Goal: Information Seeking & Learning: Learn about a topic

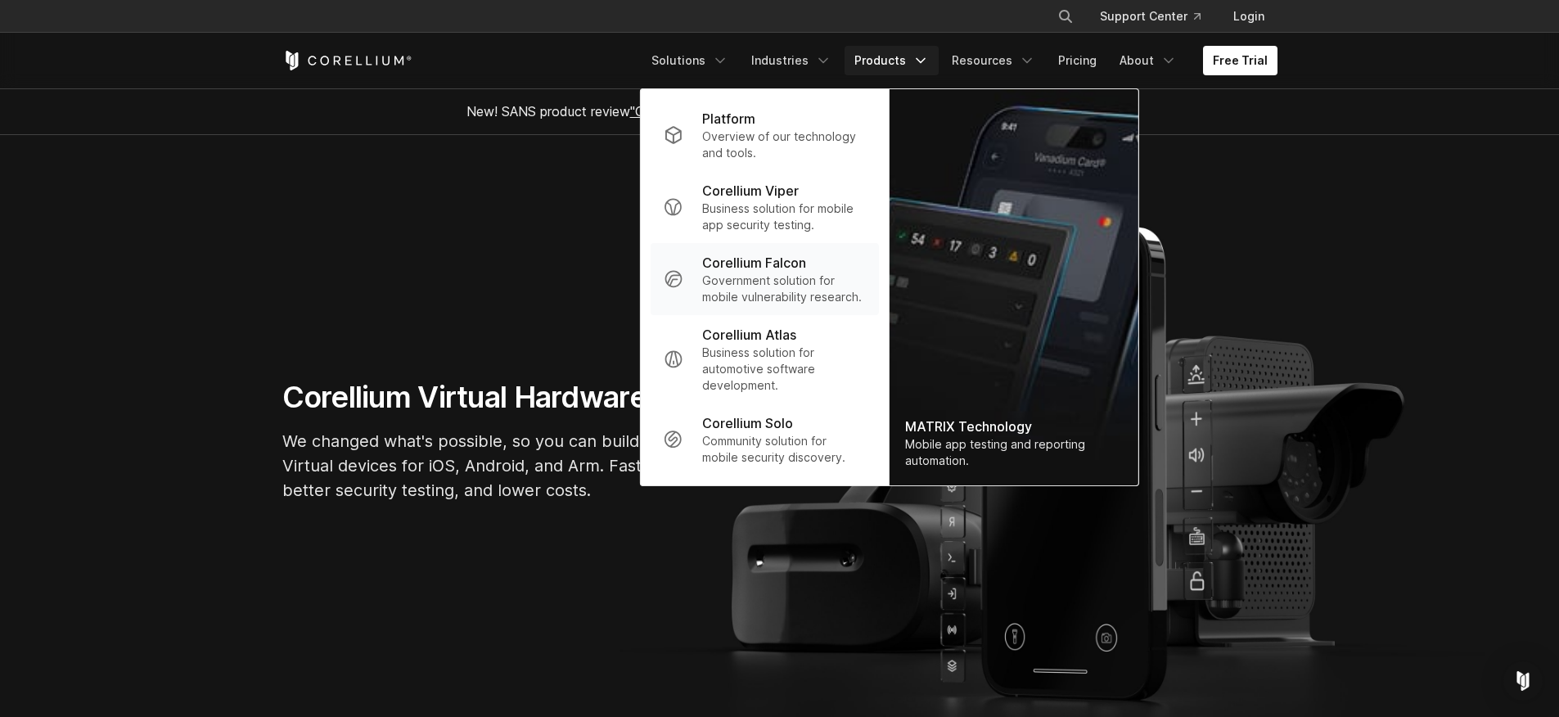
click at [765, 289] on p "Government solution for mobile vulnerability research." at bounding box center [783, 289] width 163 height 33
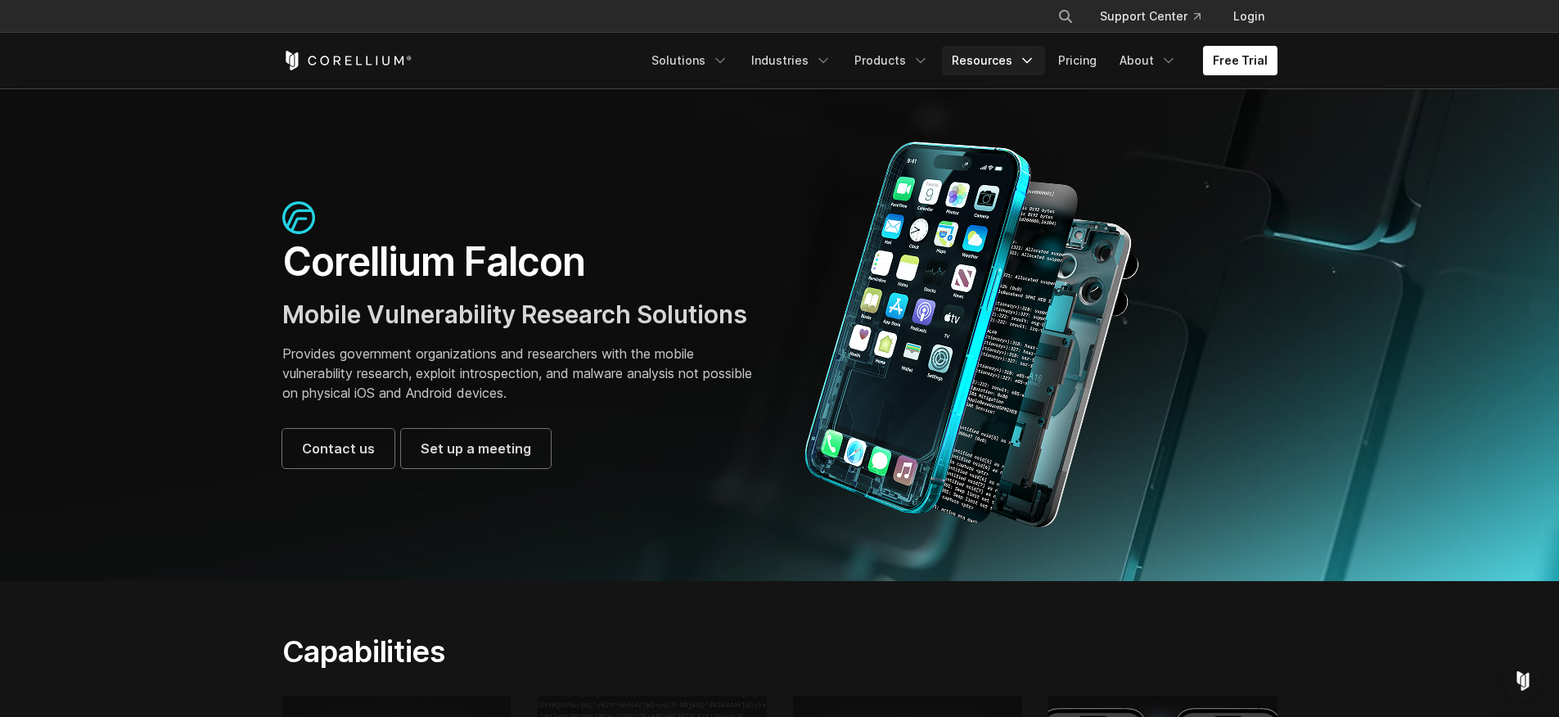
click at [1024, 62] on icon "Navigation Menu" at bounding box center [1027, 60] width 16 height 16
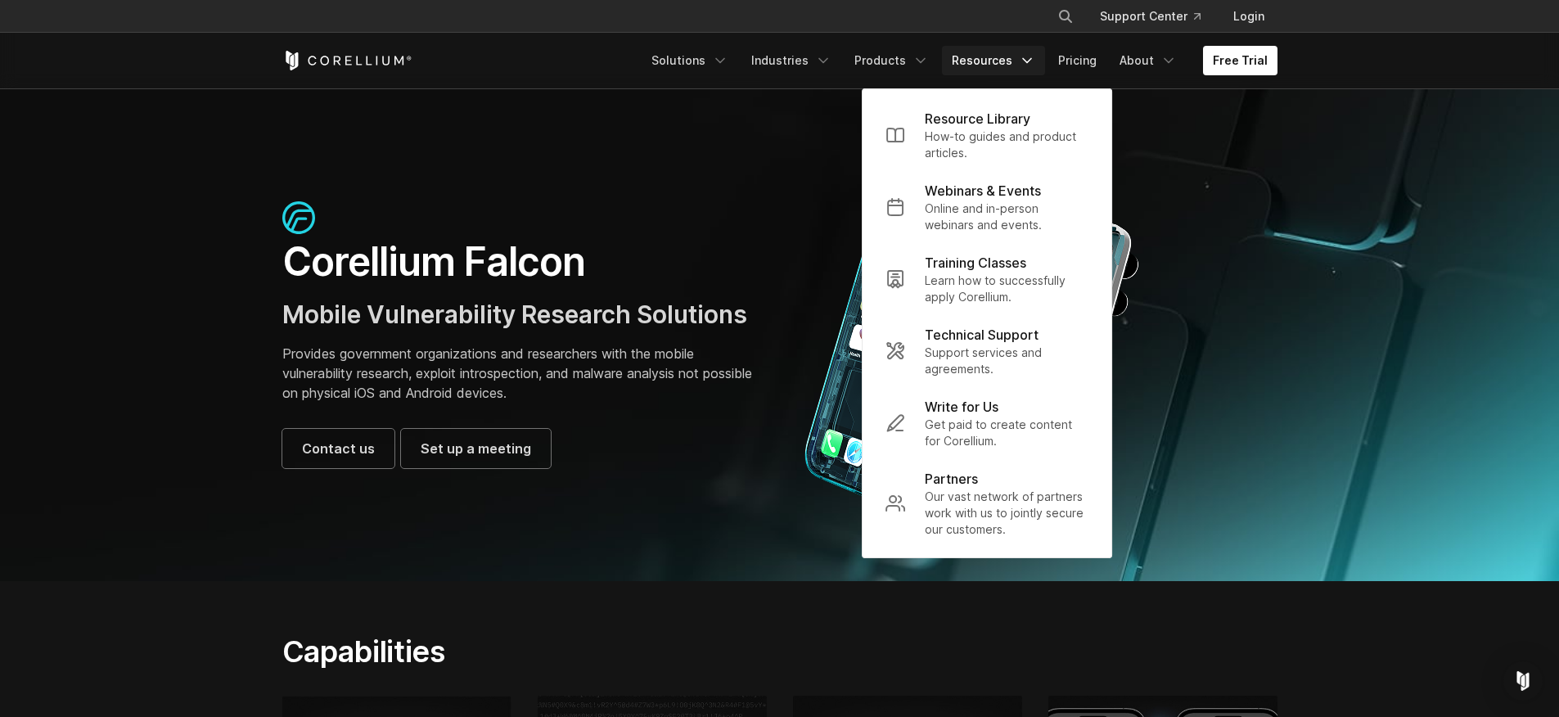
click at [1024, 61] on icon "Navigation Menu" at bounding box center [1027, 60] width 16 height 16
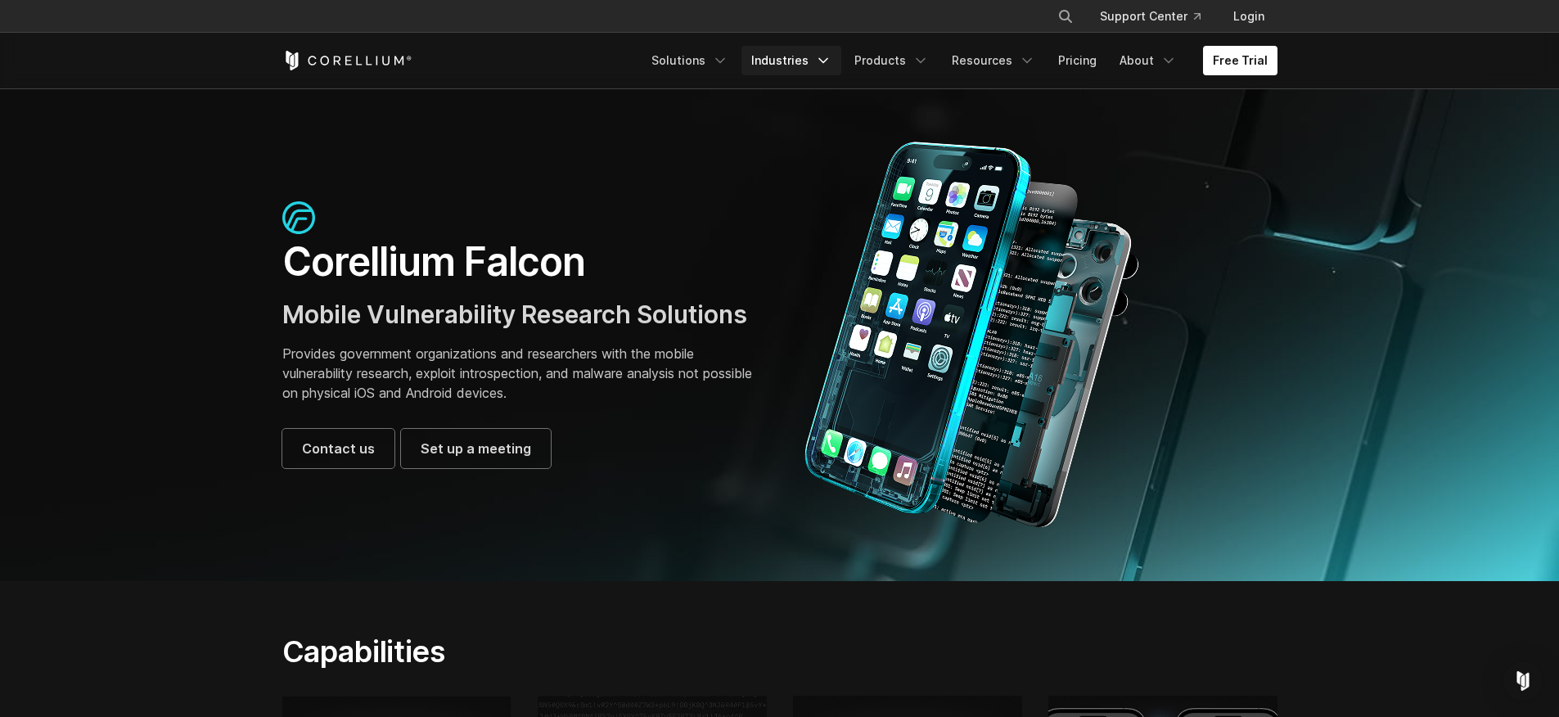
click at [821, 56] on link "Industries" at bounding box center [792, 60] width 100 height 29
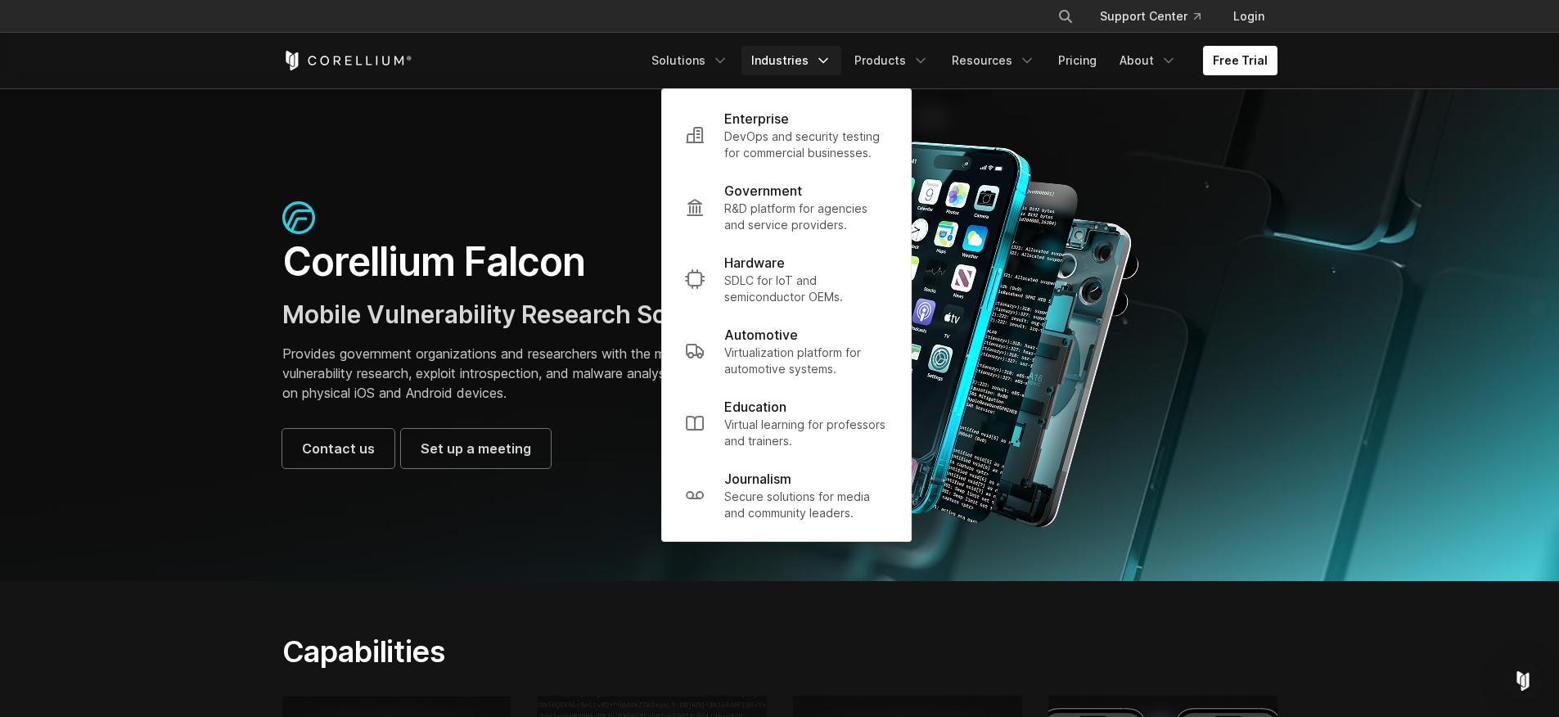
click at [821, 56] on link "Industries" at bounding box center [792, 60] width 100 height 29
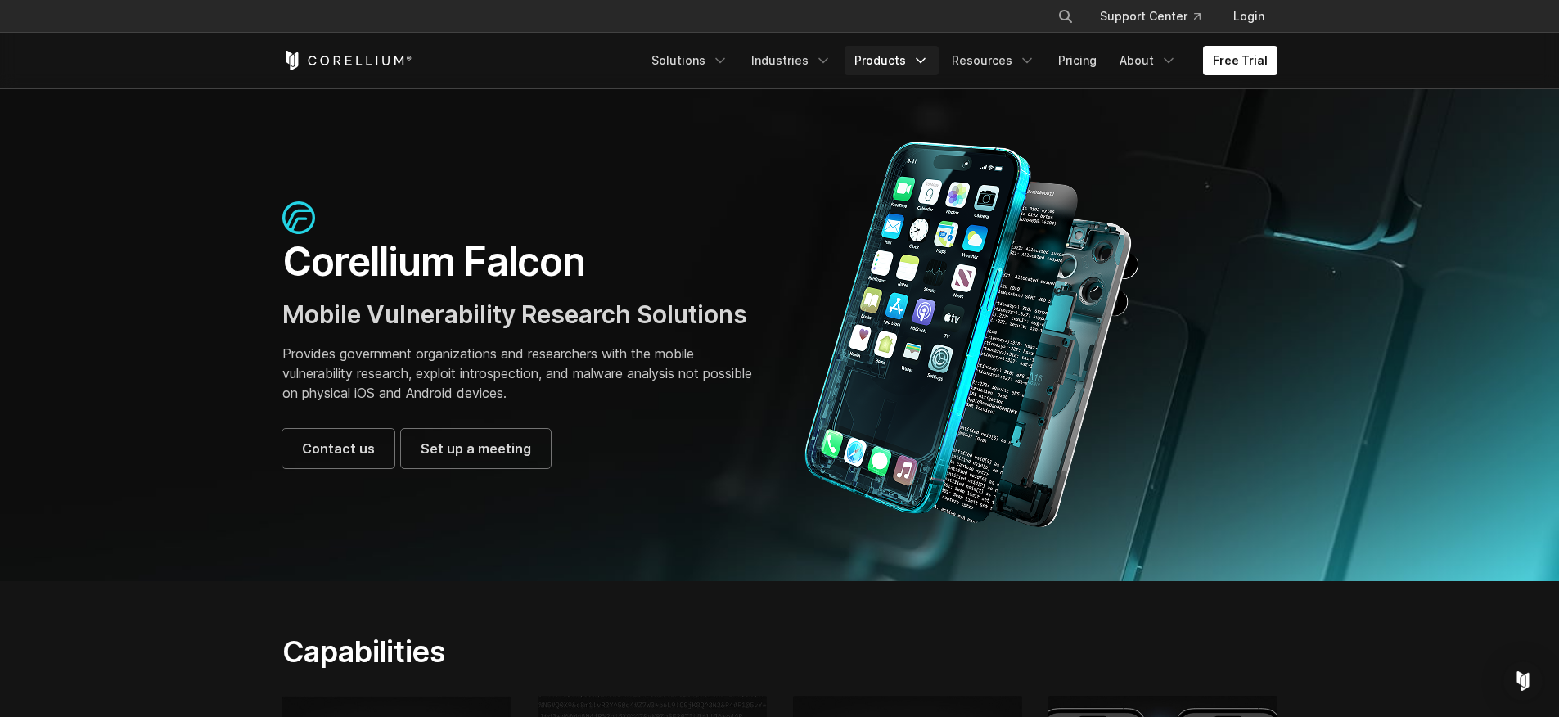
click at [913, 55] on link "Products" at bounding box center [892, 60] width 94 height 29
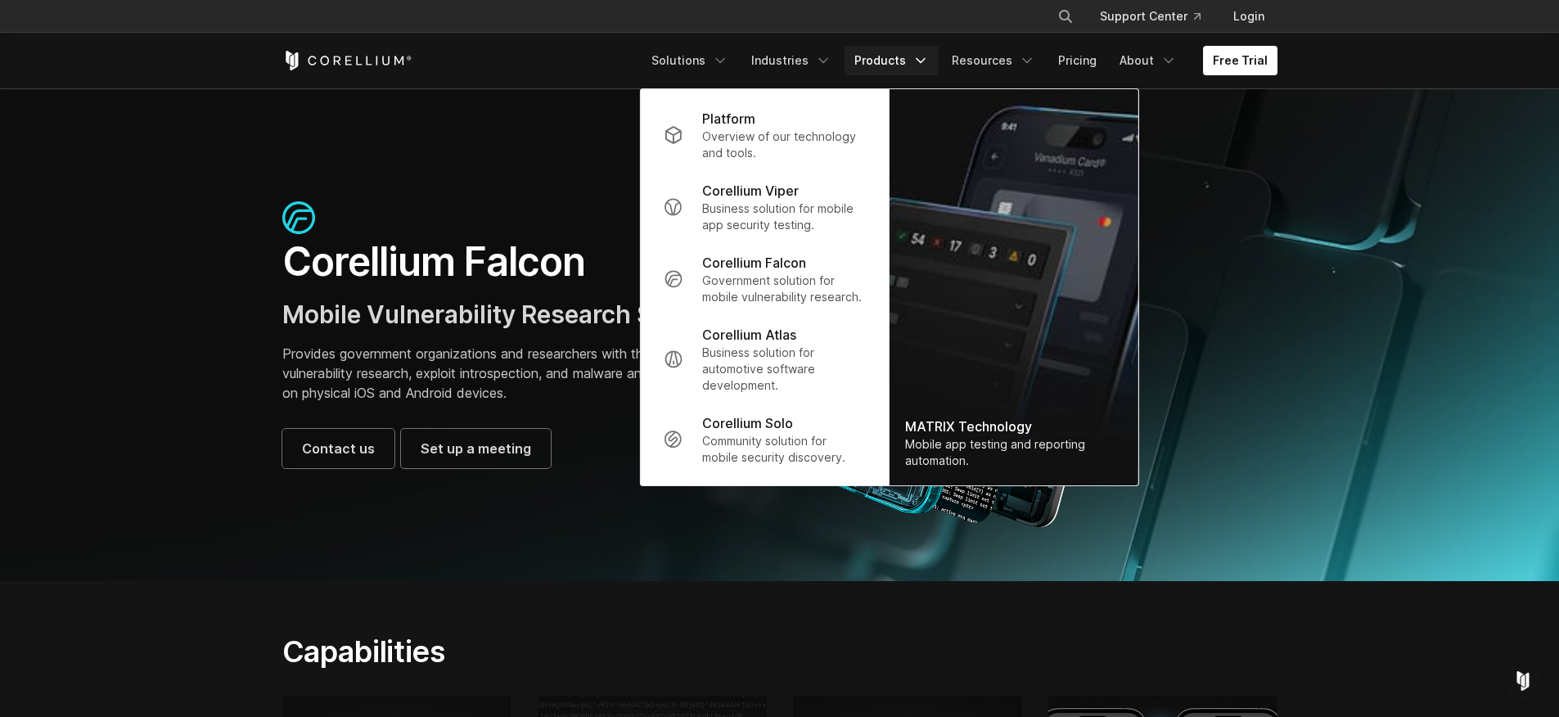
click at [913, 55] on link "Products" at bounding box center [892, 60] width 94 height 29
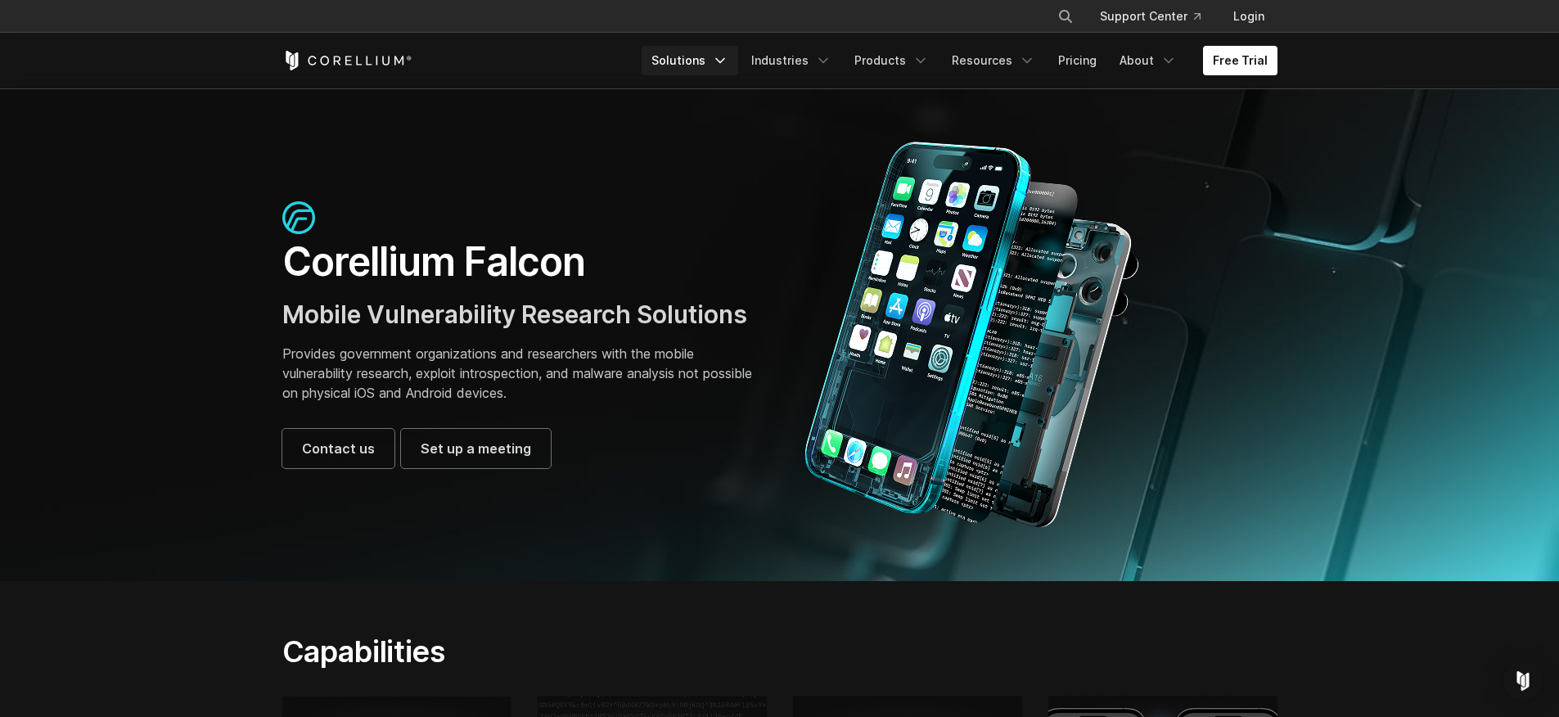
click at [705, 49] on link "Solutions" at bounding box center [690, 60] width 97 height 29
